Goal: Task Accomplishment & Management: Manage account settings

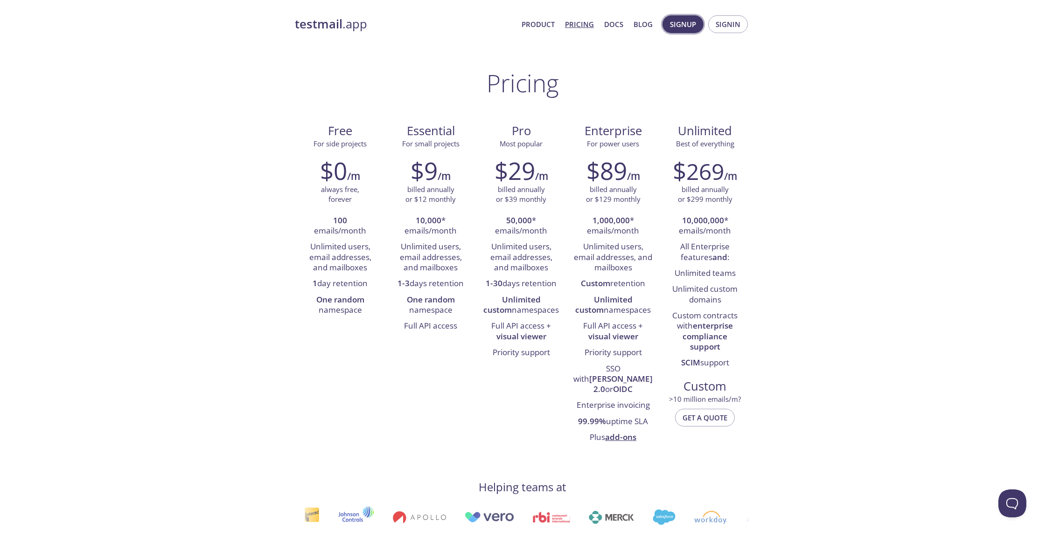
click at [684, 28] on span "Signup" at bounding box center [683, 24] width 26 height 12
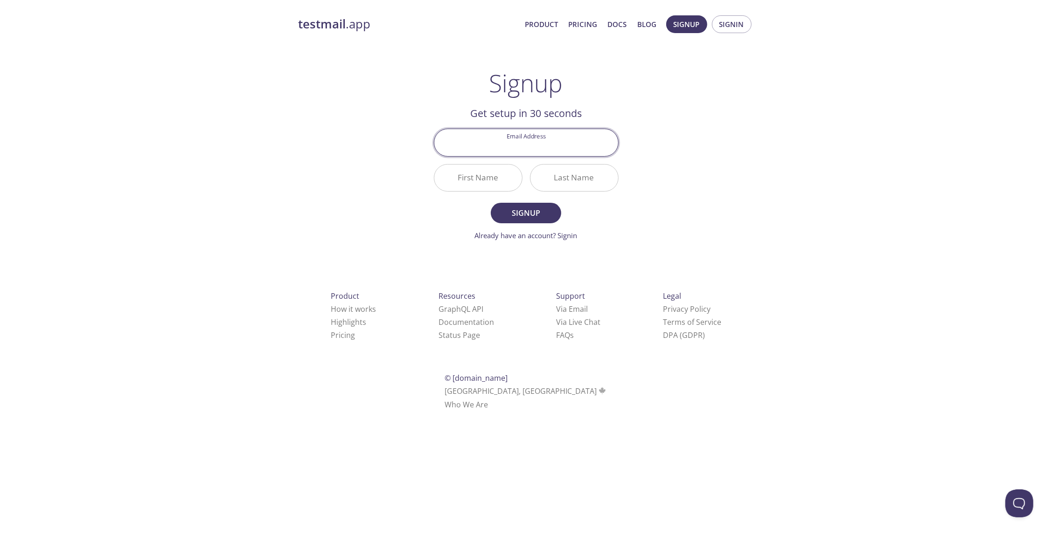
click at [519, 145] on input "Email Address" at bounding box center [526, 142] width 184 height 27
click at [711, 134] on div "testmail .app Product Pricing Docs Blog Signup Signin Signup Get setup in 30 se…" at bounding box center [526, 223] width 478 height 428
click at [549, 151] on input "Email Address" at bounding box center [526, 142] width 184 height 27
click at [697, 192] on div "testmail .app Product Pricing Docs Blog Signup Signin Signup Get setup in 30 se…" at bounding box center [526, 223] width 478 height 428
click at [530, 140] on input "Email Address" at bounding box center [526, 142] width 184 height 27
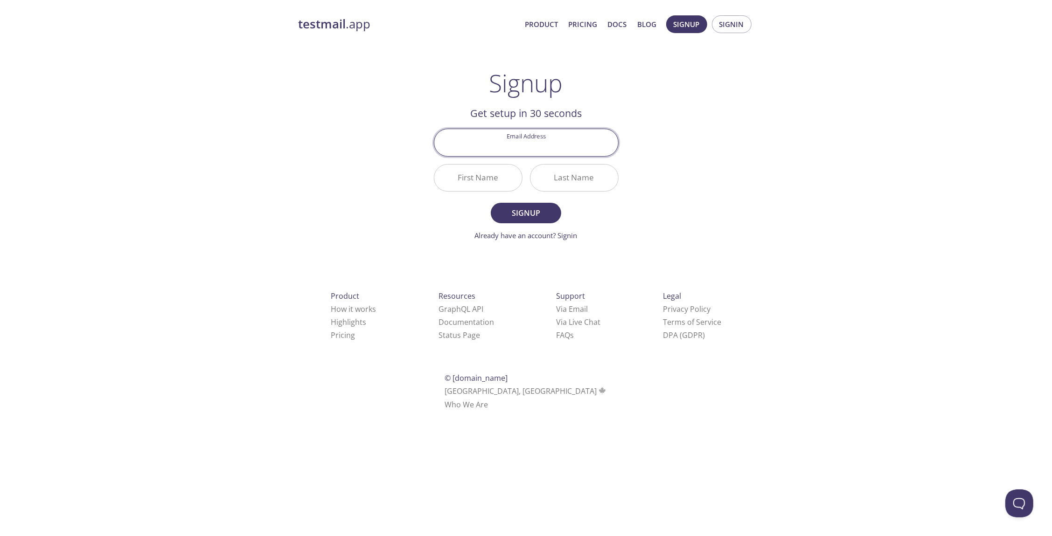
type input "[EMAIL_ADDRESS][DOMAIN_NAME]"
click at [470, 174] on input "First Name" at bounding box center [478, 178] width 88 height 27
type input "Ysf"
type input "ad"
click at [526, 214] on span "Signup" at bounding box center [525, 213] width 49 height 13
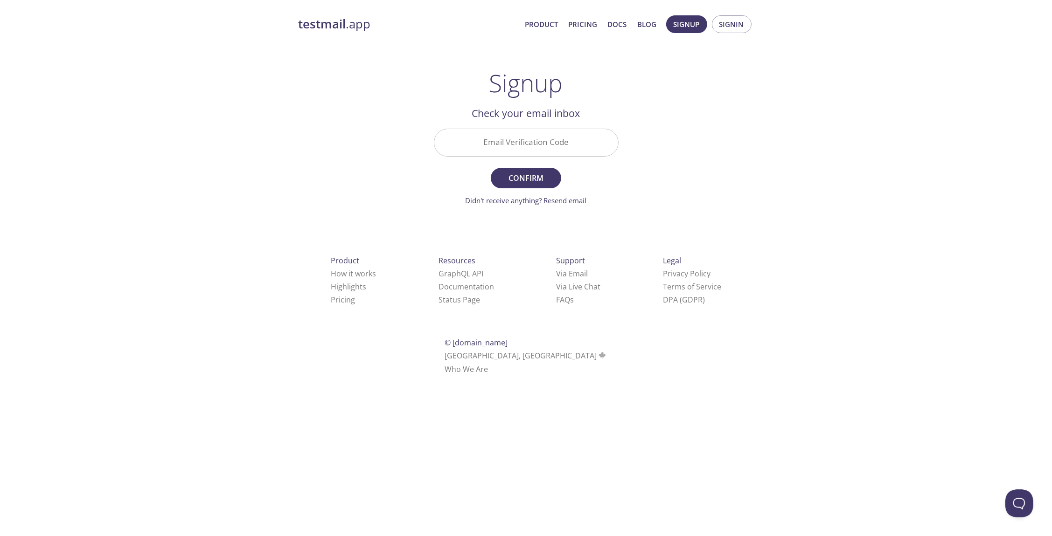
click at [544, 140] on input "Email Verification Code" at bounding box center [526, 142] width 184 height 27
type input "w8khbyd"
click at [491, 168] on button "Confirm" at bounding box center [526, 178] width 70 height 21
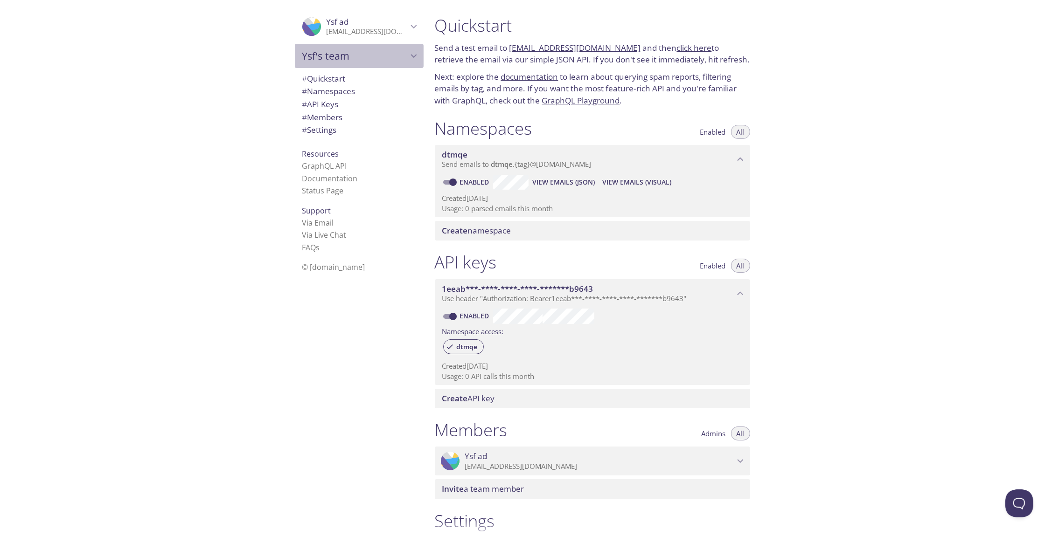
click at [367, 56] on span "Ysf's team" at bounding box center [354, 55] width 105 height 13
click at [408, 59] on icon "Ysf's team" at bounding box center [414, 56] width 12 height 12
click at [408, 28] on icon "Ysf ad" at bounding box center [414, 27] width 12 height 12
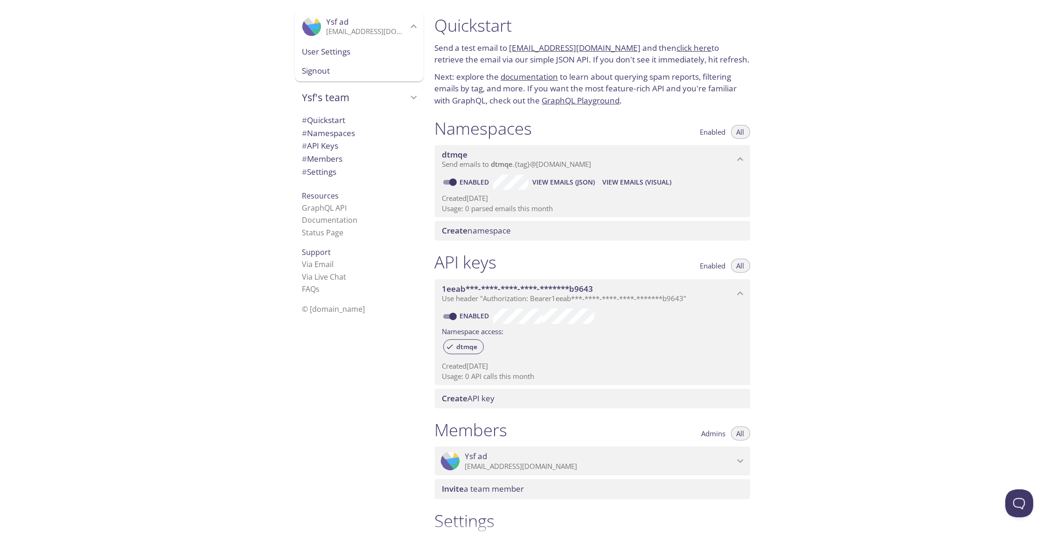
click at [327, 49] on span "User Settings" at bounding box center [359, 52] width 114 height 12
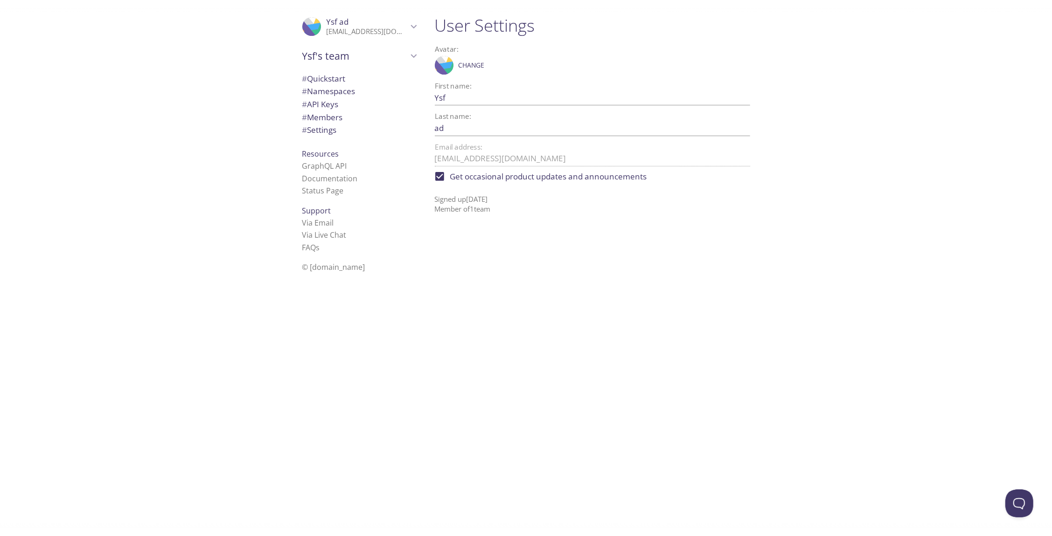
click at [437, 175] on input "Get occasional product updates and announcements" at bounding box center [440, 177] width 21 height 21
checkbox input "false"
click at [323, 130] on span "# Settings" at bounding box center [319, 130] width 35 height 11
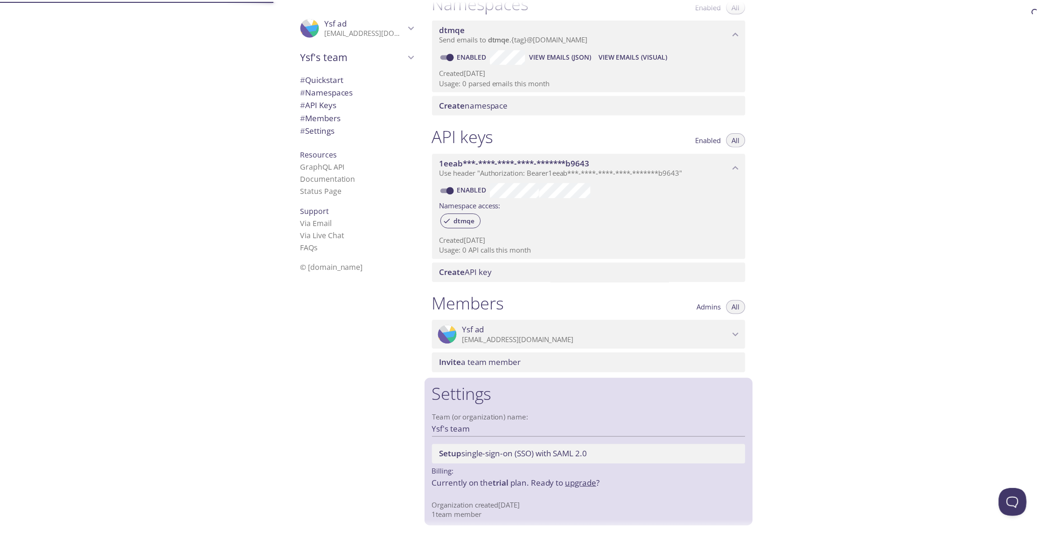
scroll to position [126, 0]
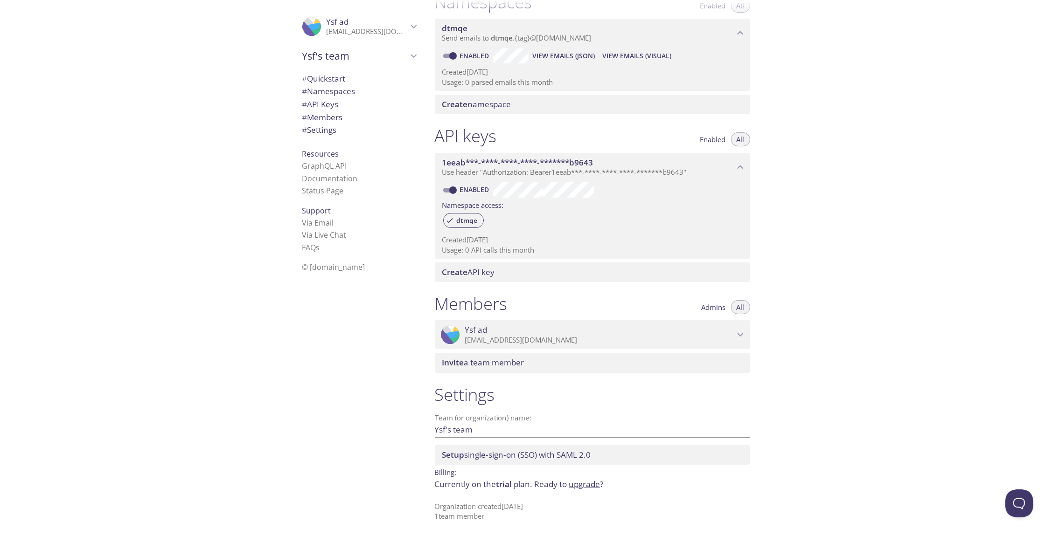
click at [586, 485] on link "upgrade" at bounding box center [584, 484] width 31 height 11
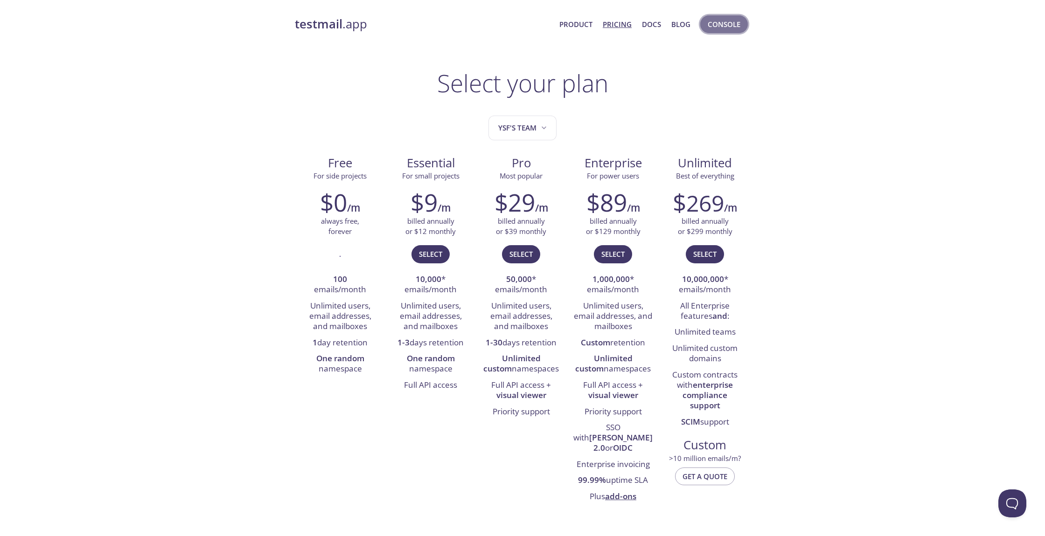
click at [715, 30] on span "Console" at bounding box center [724, 24] width 33 height 12
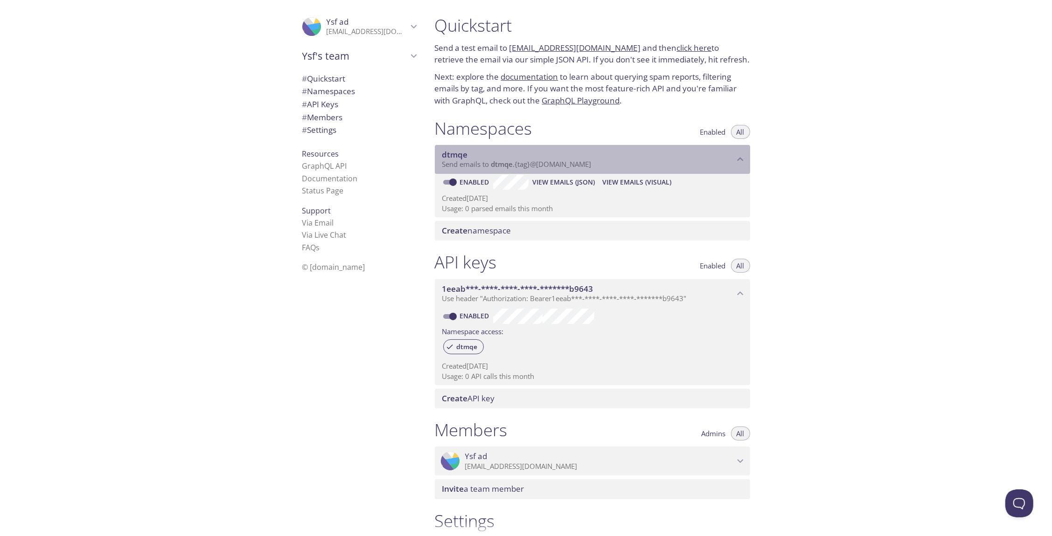
click at [739, 159] on icon "dtmqe namespace" at bounding box center [740, 160] width 6 height 4
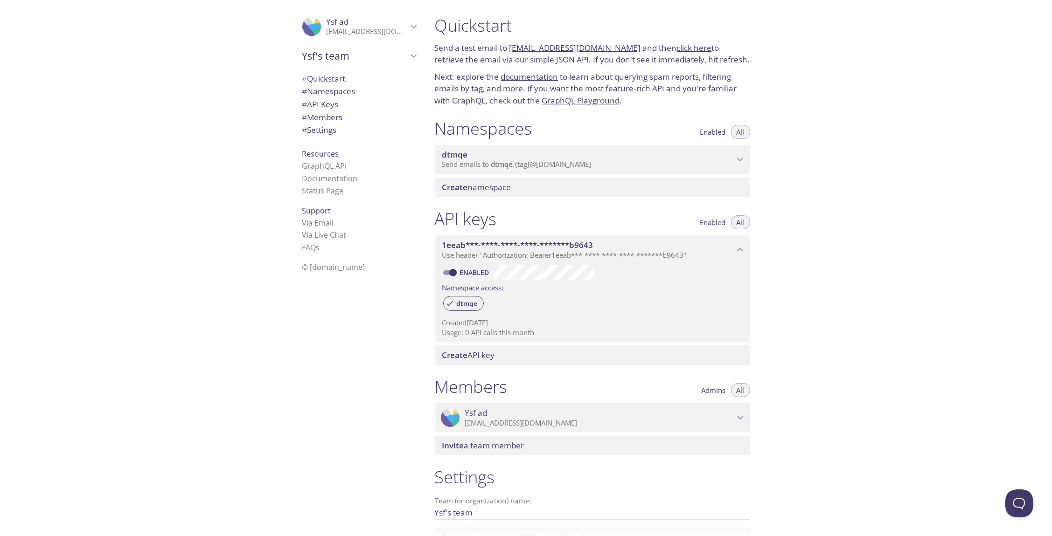
click at [739, 159] on icon "dtmqe namespace" at bounding box center [740, 159] width 12 height 12
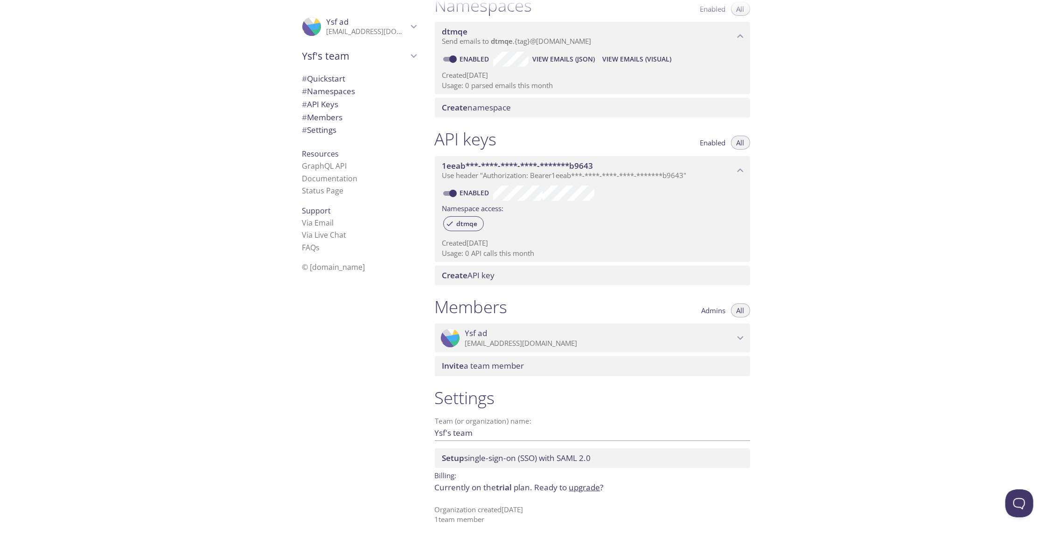
scroll to position [126, 0]
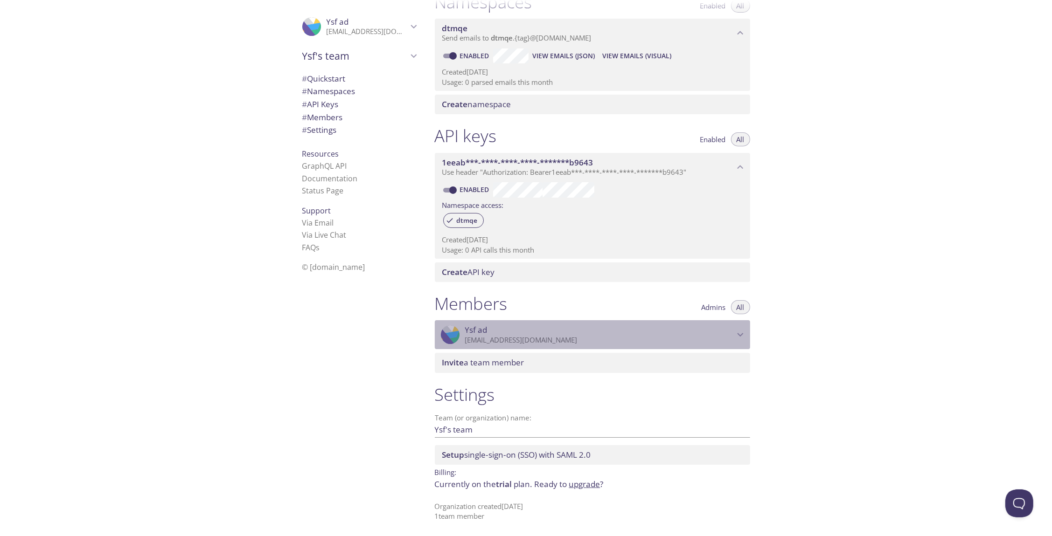
click at [636, 340] on p "[EMAIL_ADDRESS][DOMAIN_NAME]" at bounding box center [599, 340] width 269 height 9
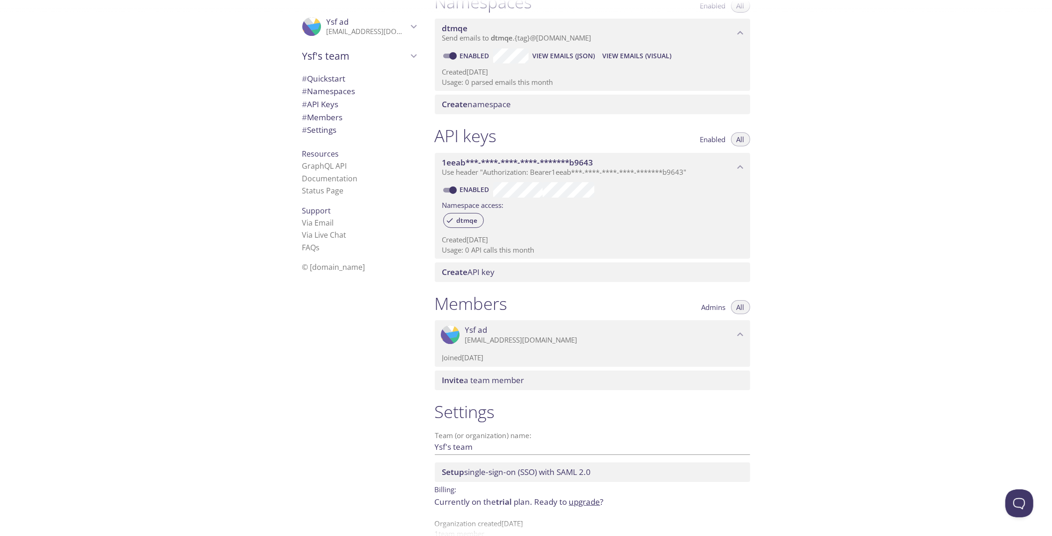
click at [641, 347] on div ".cls-1 { fill: #6d5ca8; } .cls-2 { fill: #3fc191; } .cls-3 { fill: #3b4752; } .…" at bounding box center [592, 334] width 315 height 29
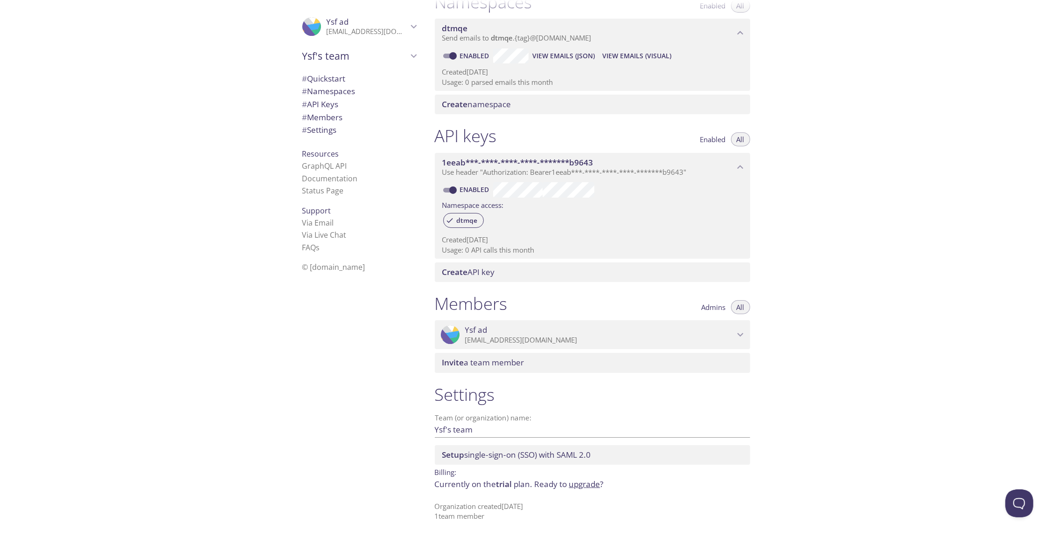
click at [506, 455] on span "Setup single-sign-on (SSO) with [PERSON_NAME] 2.0" at bounding box center [516, 455] width 149 height 11
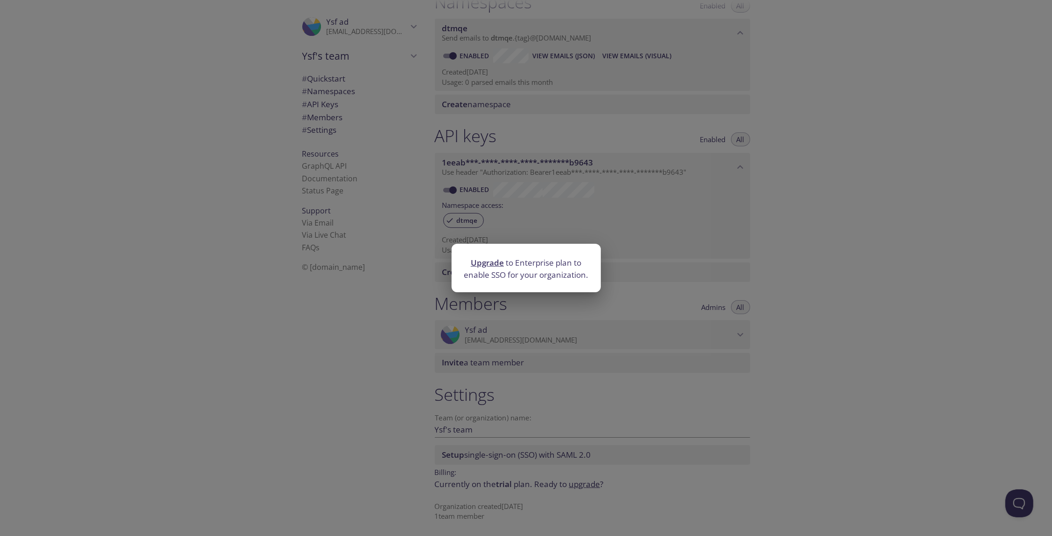
click at [599, 329] on div "Upgrade to Enterprise plan to enable SSO for your organization." at bounding box center [526, 268] width 1052 height 536
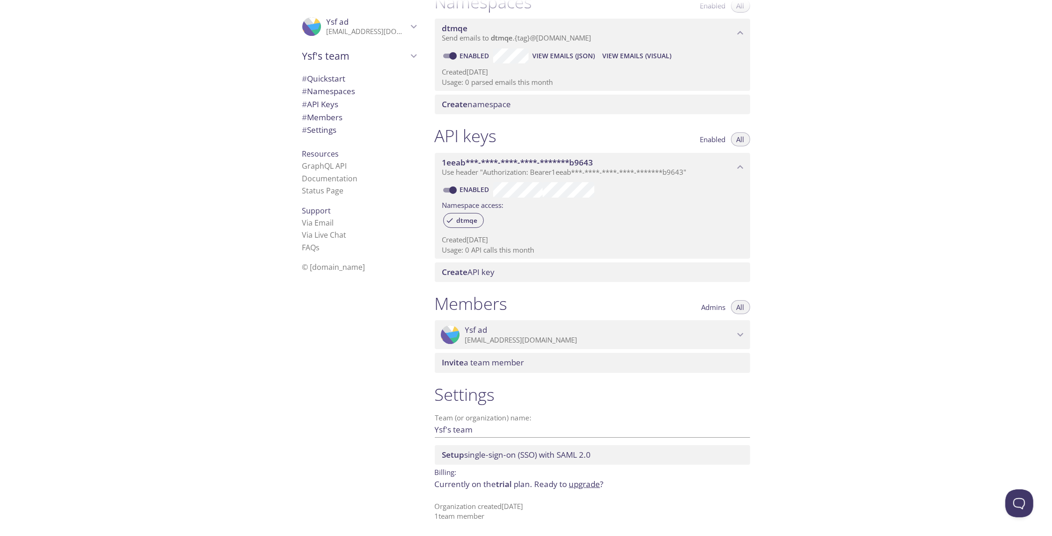
click at [337, 79] on span "# Quickstart" at bounding box center [323, 78] width 43 height 11
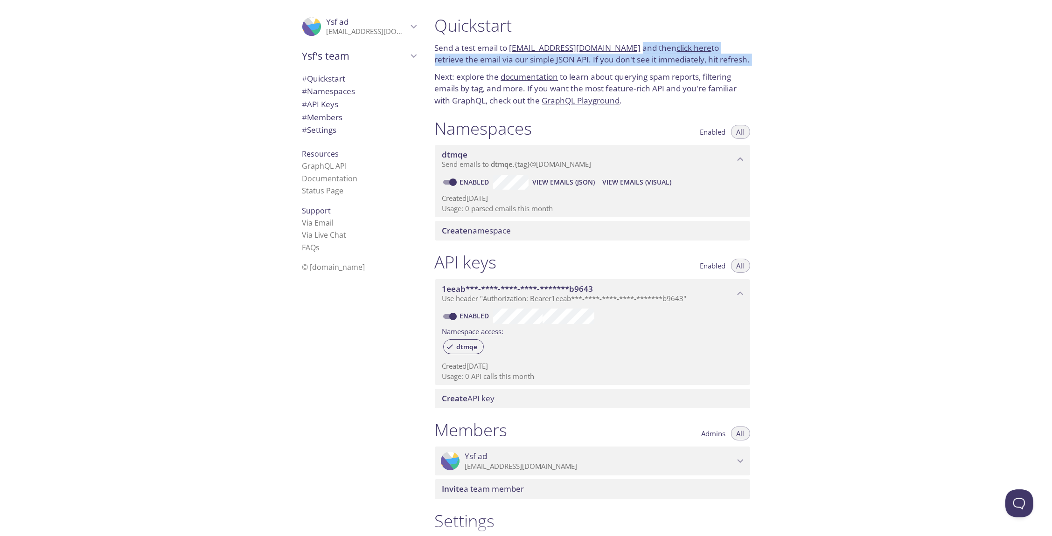
drag, startPoint x: 630, startPoint y: 47, endPoint x: 768, endPoint y: 67, distance: 139.0
click at [768, 67] on div "Quickstart Send a test email to [EMAIL_ADDRESS][DOMAIN_NAME] and then click her…" at bounding box center [739, 268] width 625 height 536
